Goal: Find specific page/section: Find specific page/section

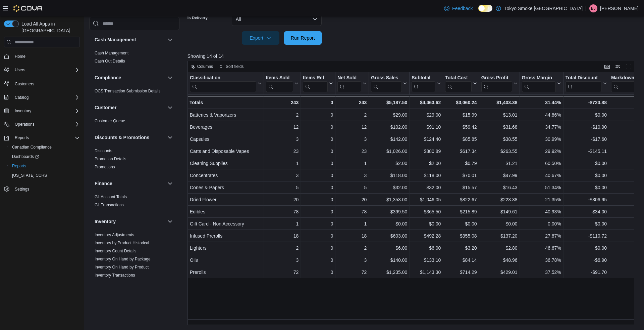
scroll to position [369, 0]
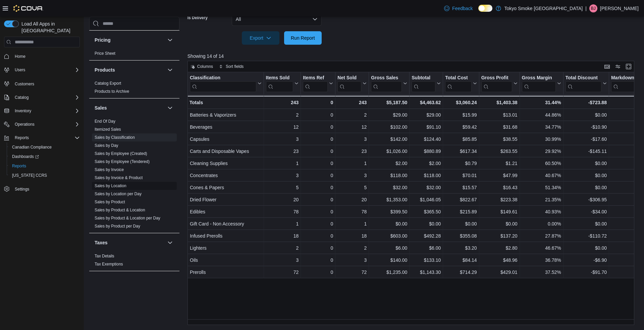
click at [117, 183] on link "Sales by Location" at bounding box center [111, 185] width 32 height 5
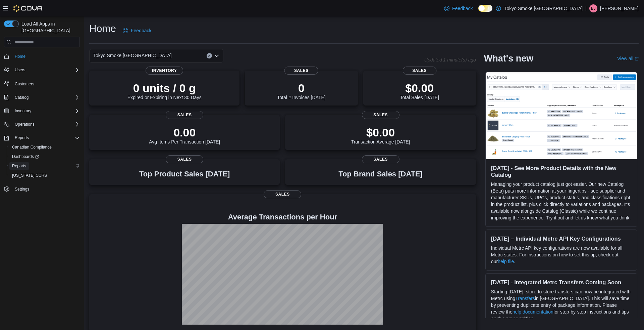
click at [21, 163] on span "Reports" at bounding box center [19, 165] width 14 height 5
